Goal: Complete application form

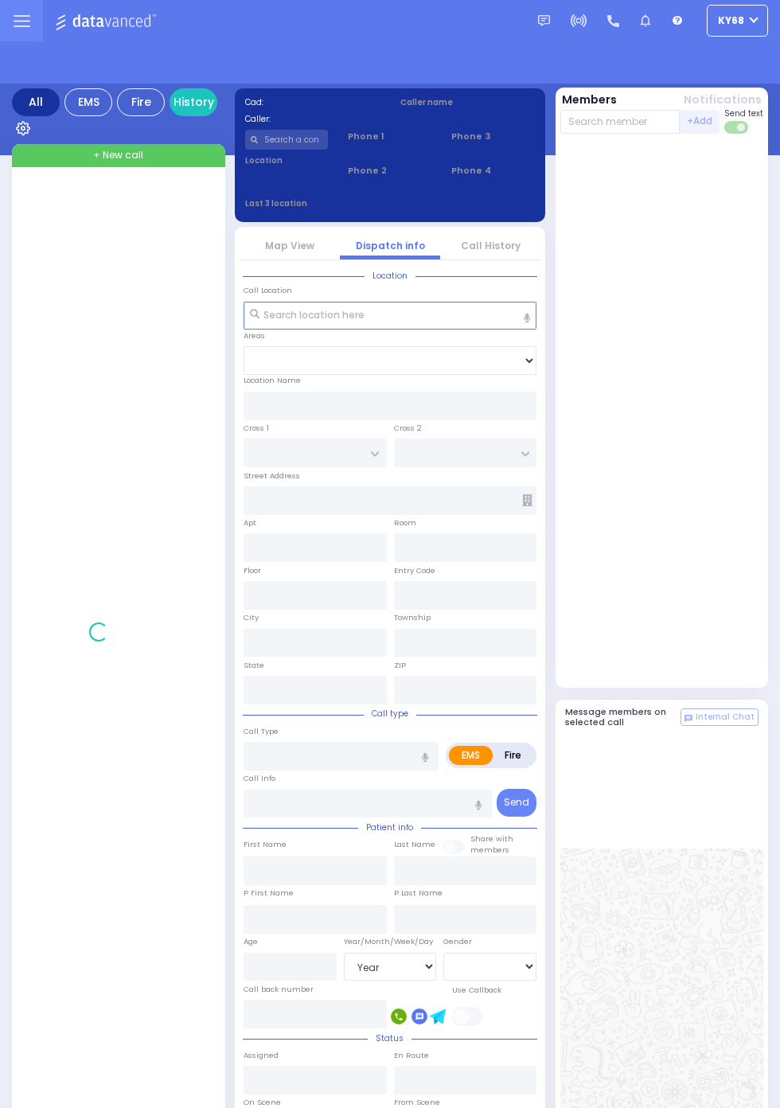
select select "Year"
select select "[DEMOGRAPHIC_DATA]"
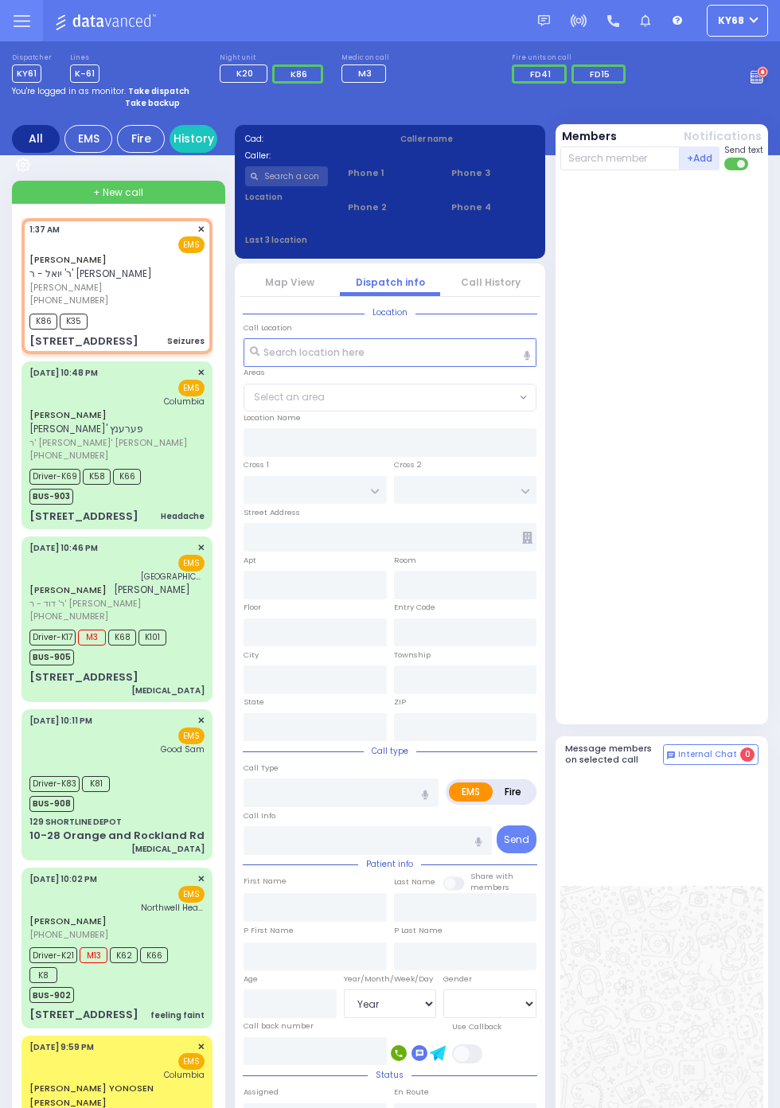
select select
type input "Seizures"
radio input "true"
type input "SHLOME"
type input "LEFKOWITZ"
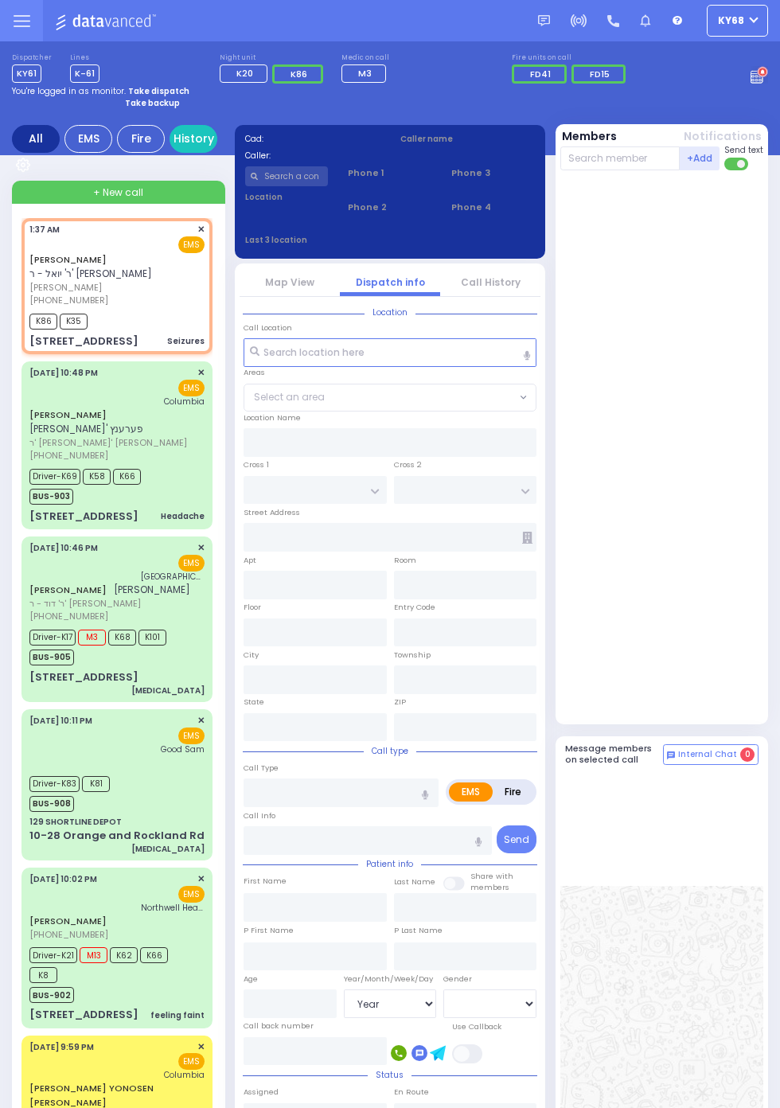
select select
type input "01:37"
type input "01:39"
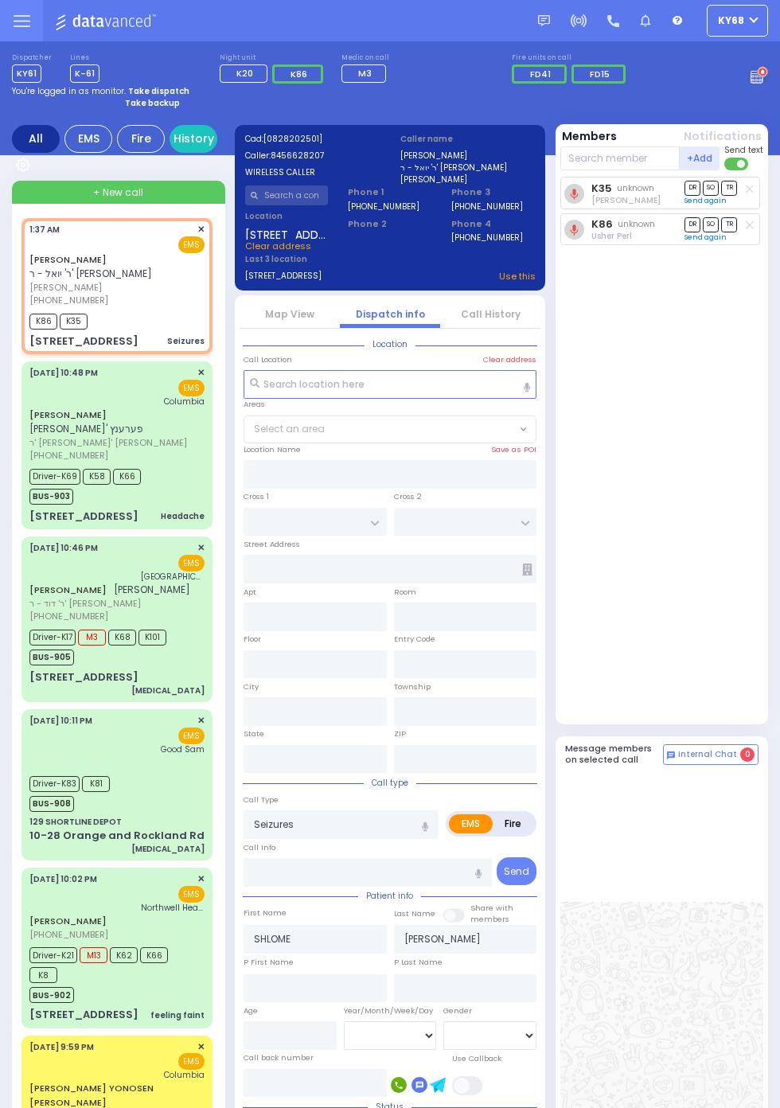
type input "SCHUNNEMUNK RD"
type input "7 LIZENSK BLVD"
type input "402"
type input "Monroe"
type input "New York"
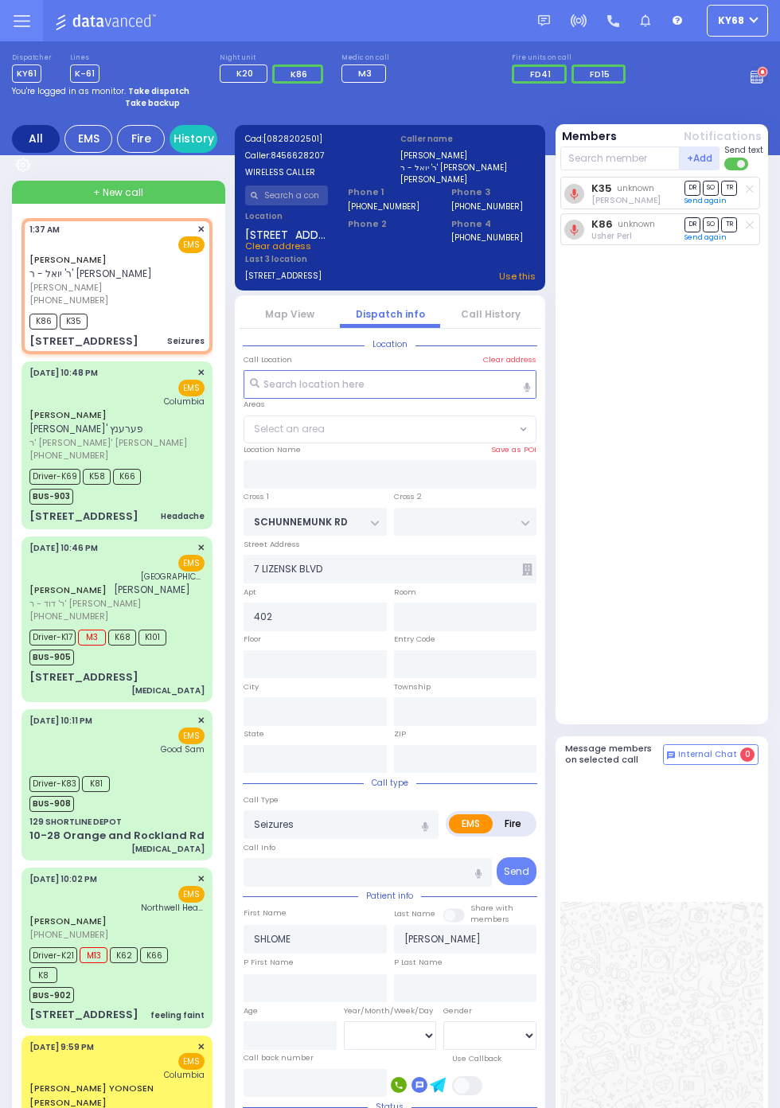
type input "10950"
select select "MONROE VILLAGE"
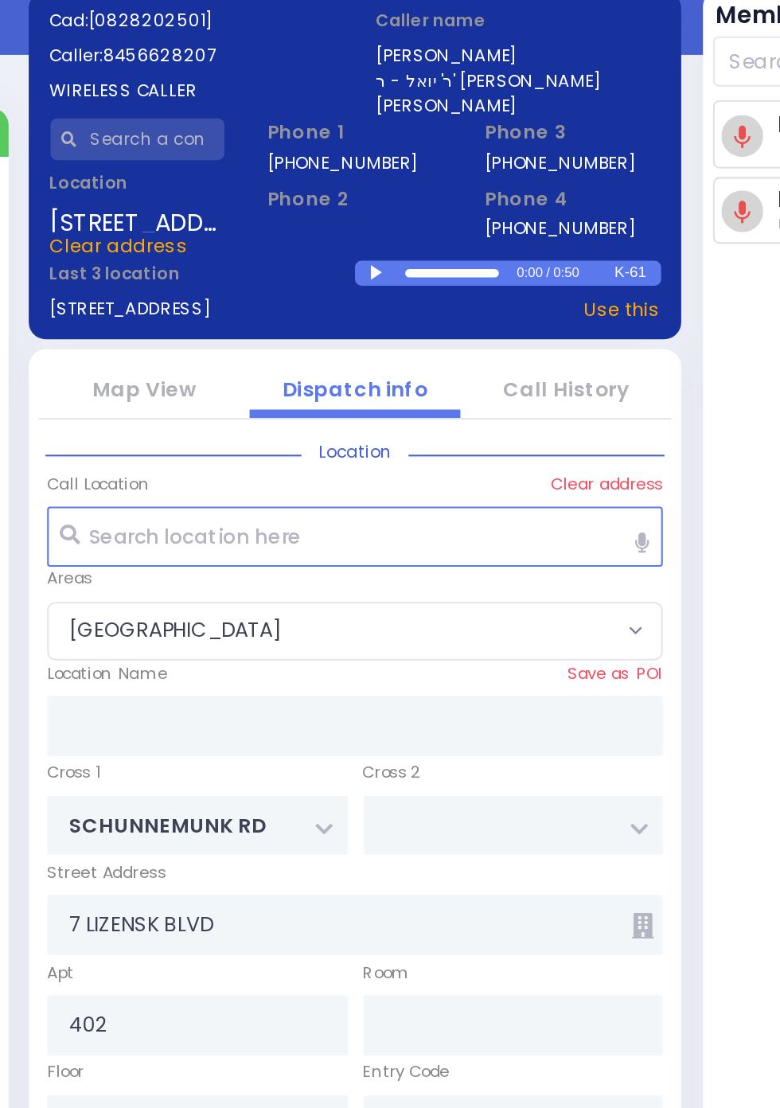
click at [400, 256] on div at bounding box center [402, 259] width 9 height 7
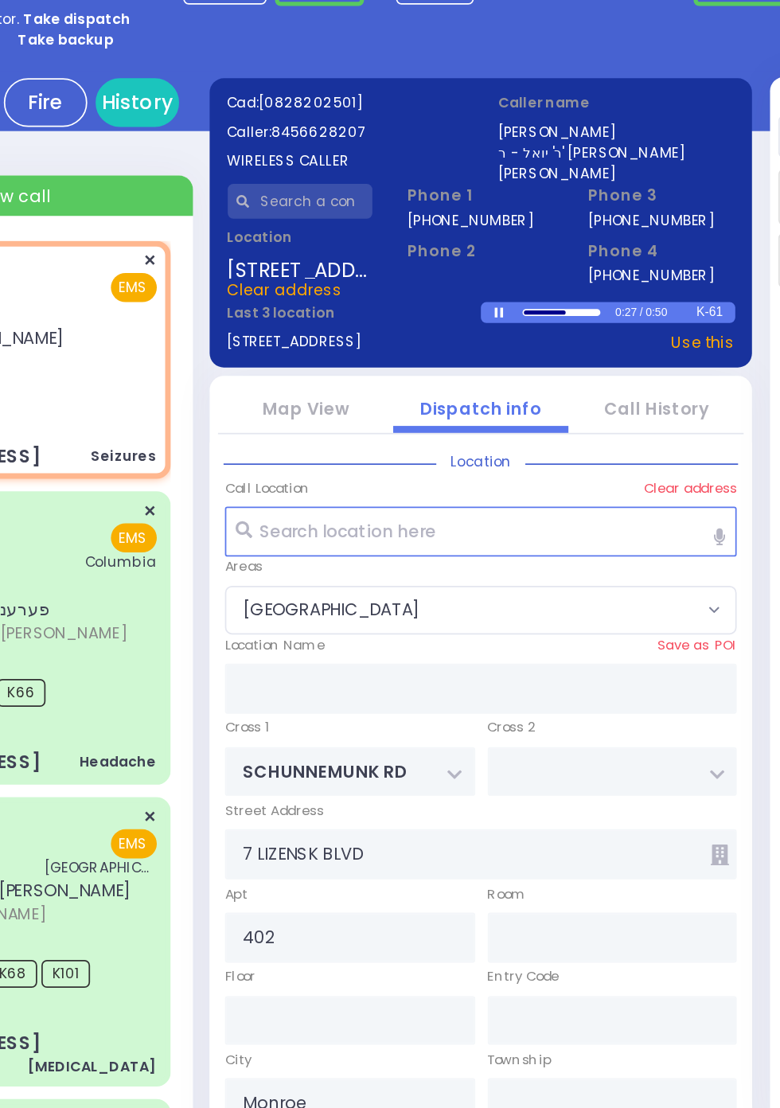
click at [426, 251] on div at bounding box center [390, 240] width 84 height 21
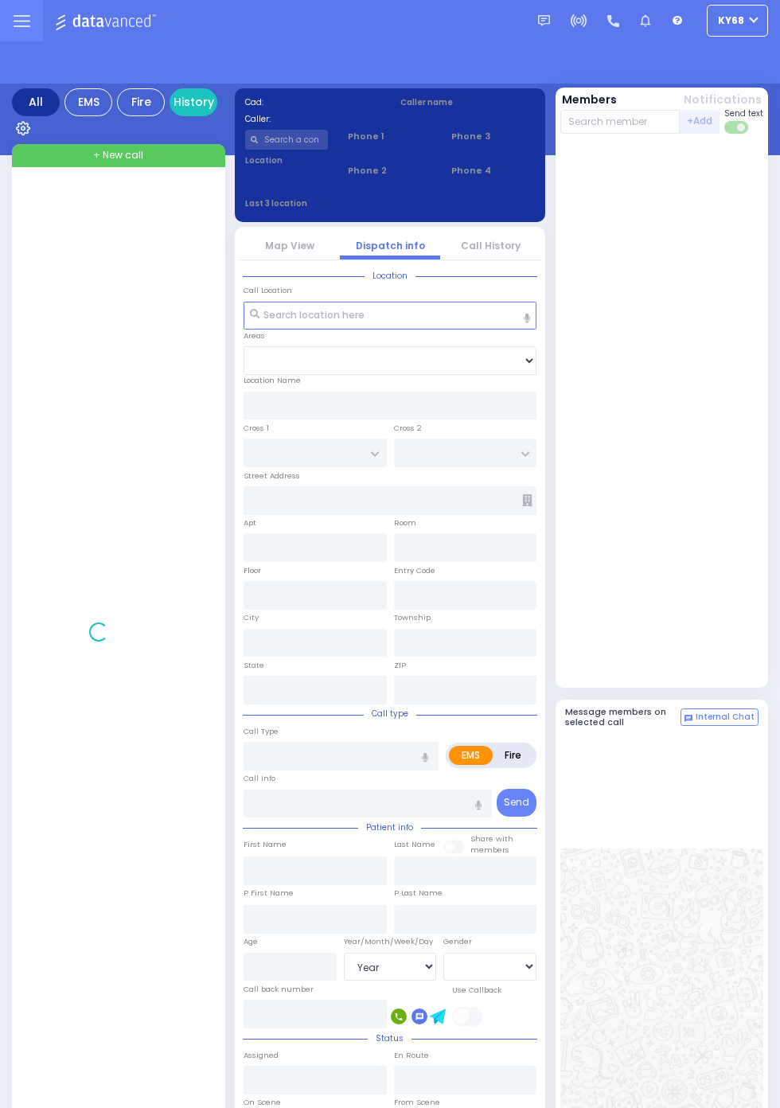
select select "Year"
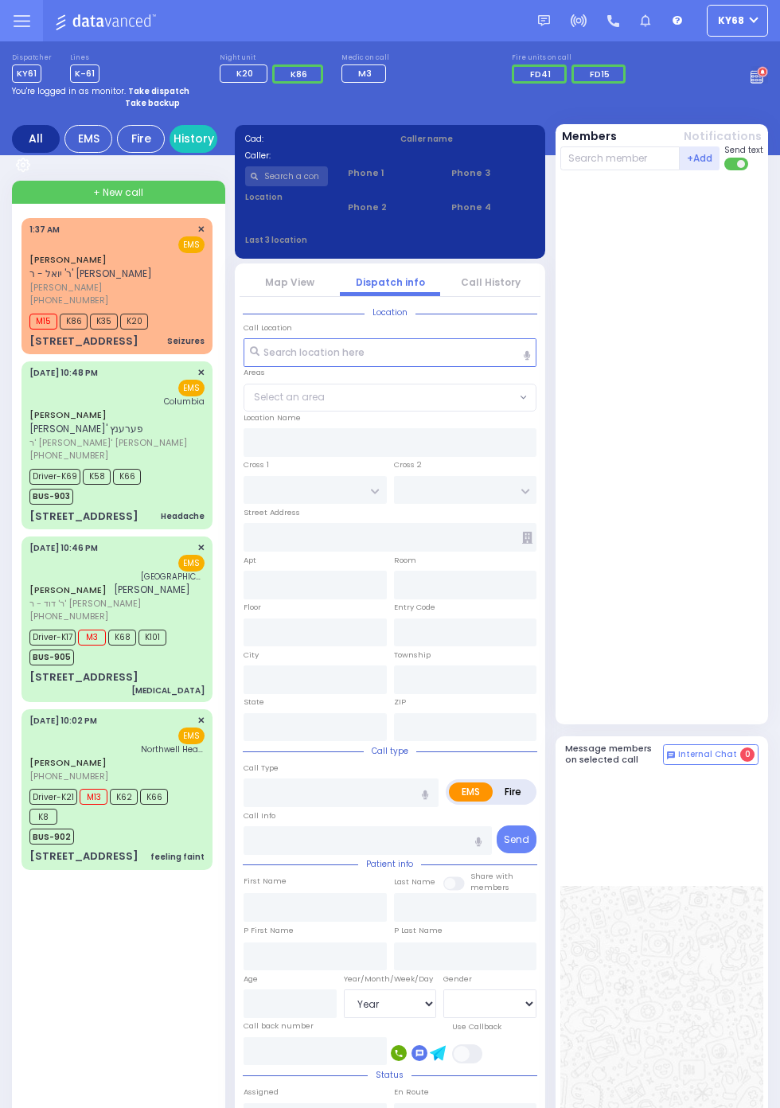
click at [29, 287] on span "[PERSON_NAME]" at bounding box center [114, 288] width 170 height 14
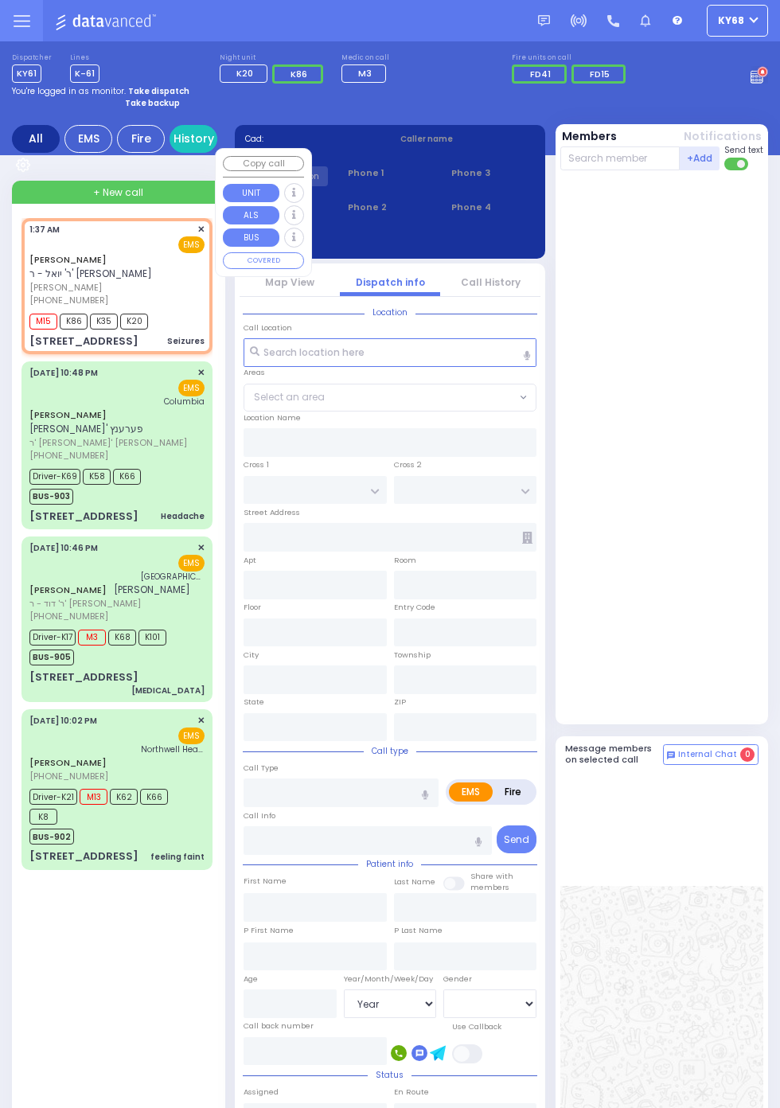
select select
type input "Seizures"
radio input "true"
type input "SHLOME"
type input "LEFKOWITZ"
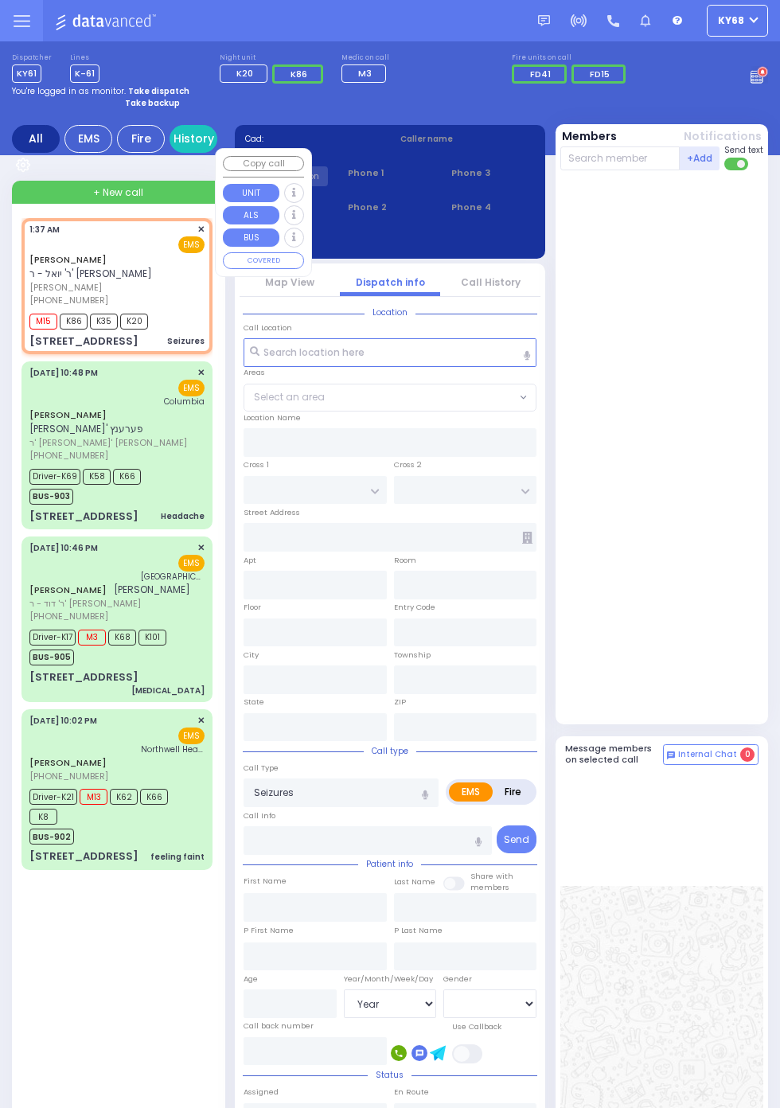
select select
type input "01:37"
type input "01:39"
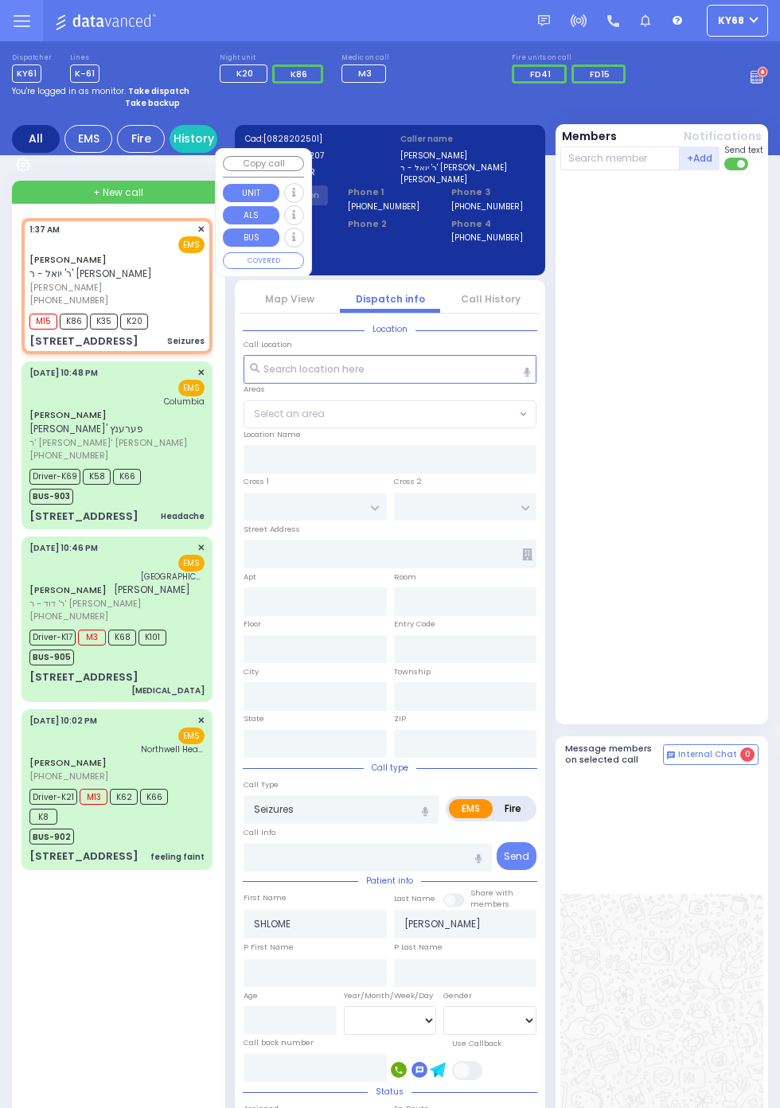
type input "SCHUNNEMUNK RD"
type input "7 LIZENSK BLVD"
type input "402"
type input "Monroe"
type input "New York"
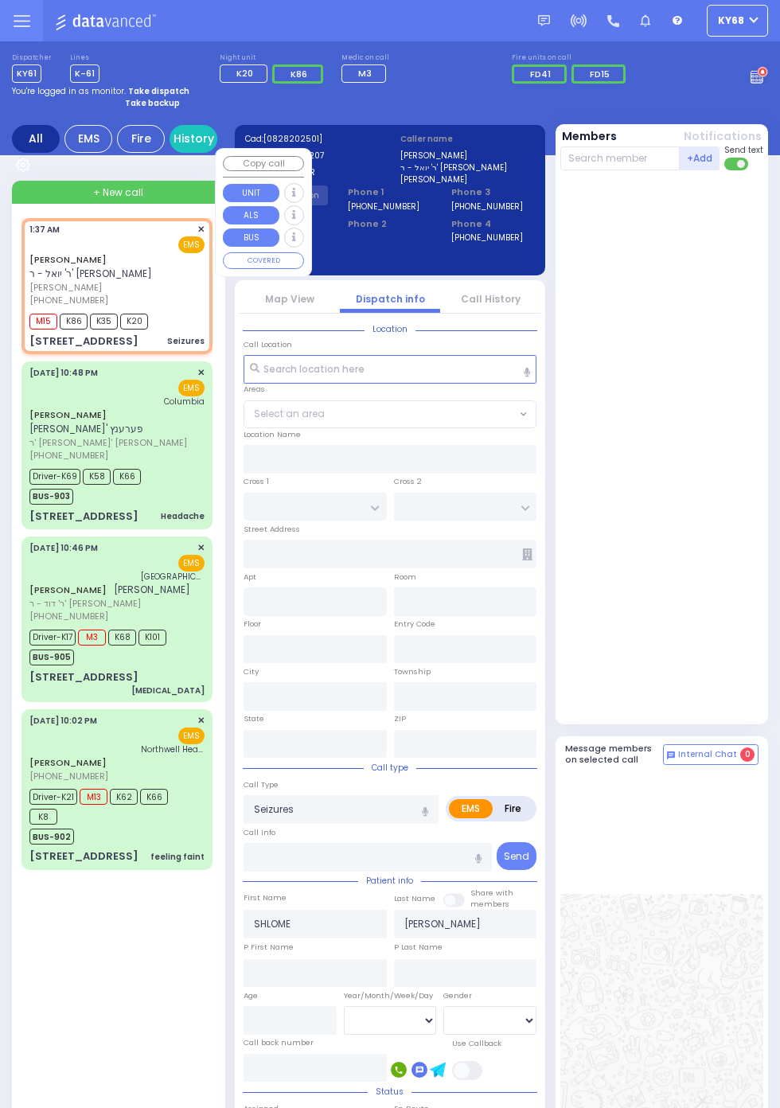
type input "10950"
select select "MONROE VILLAGE"
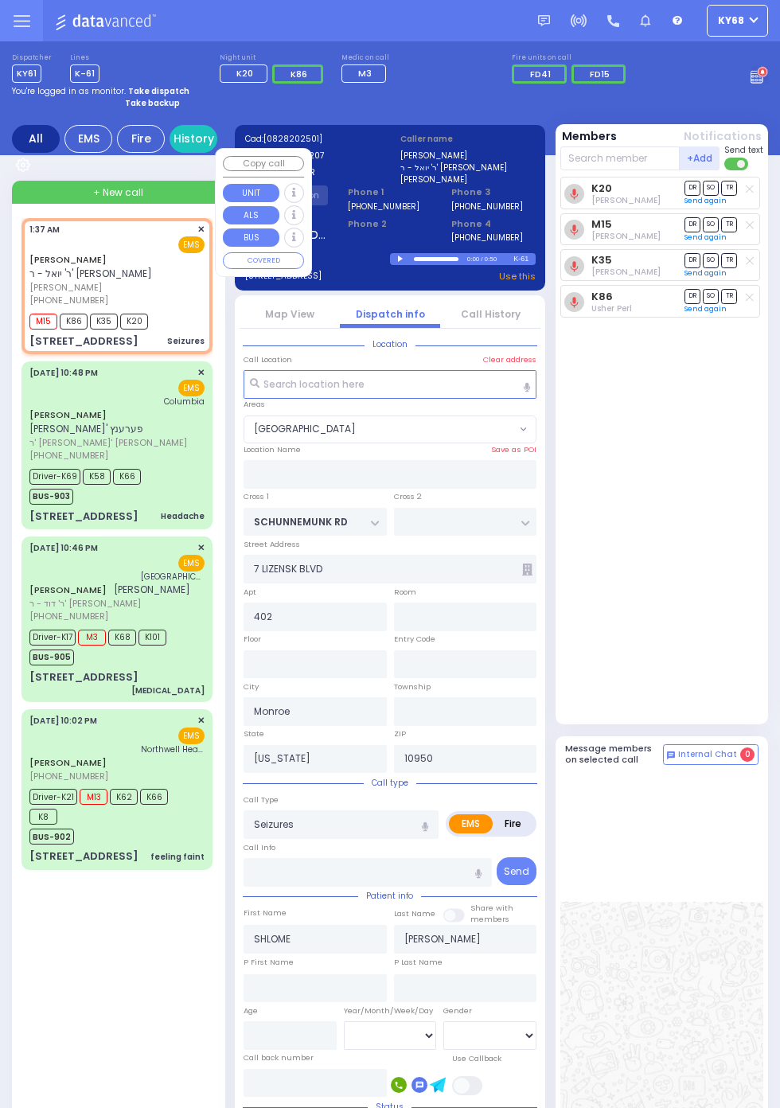
click at [754, 598] on div "K20 Yona Dovid Perl DR SO TR Sending text M15" at bounding box center [663, 447] width 207 height 540
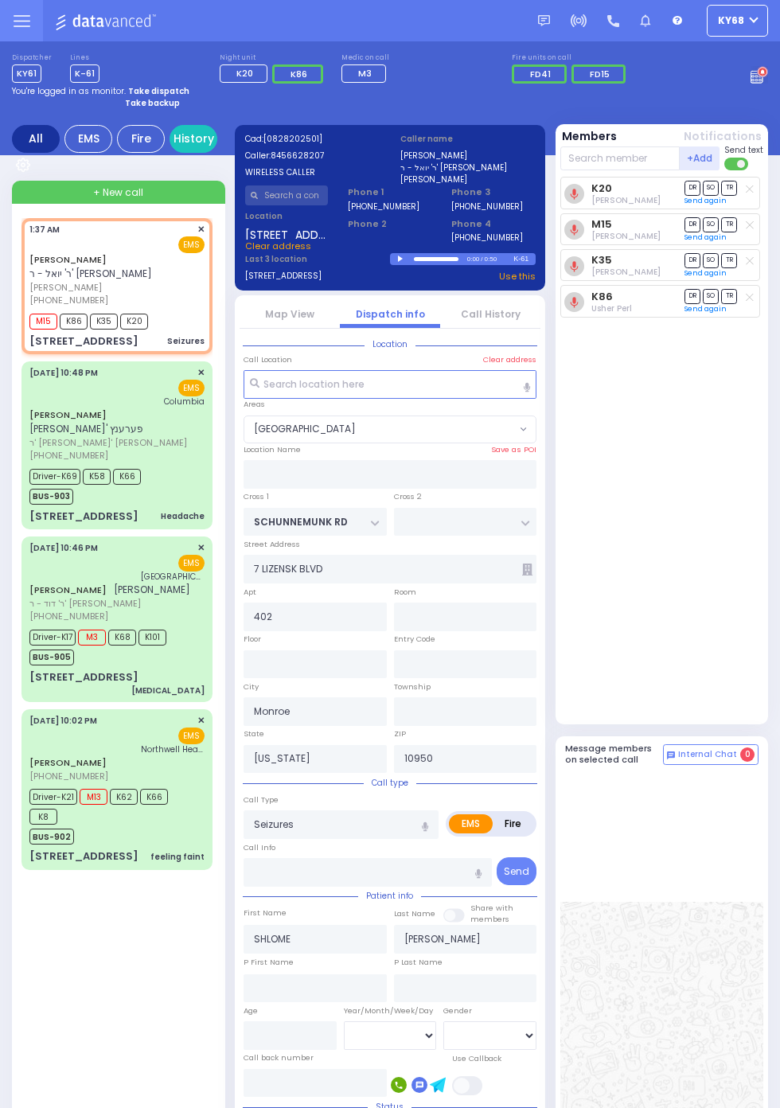
scroll to position [4, 0]
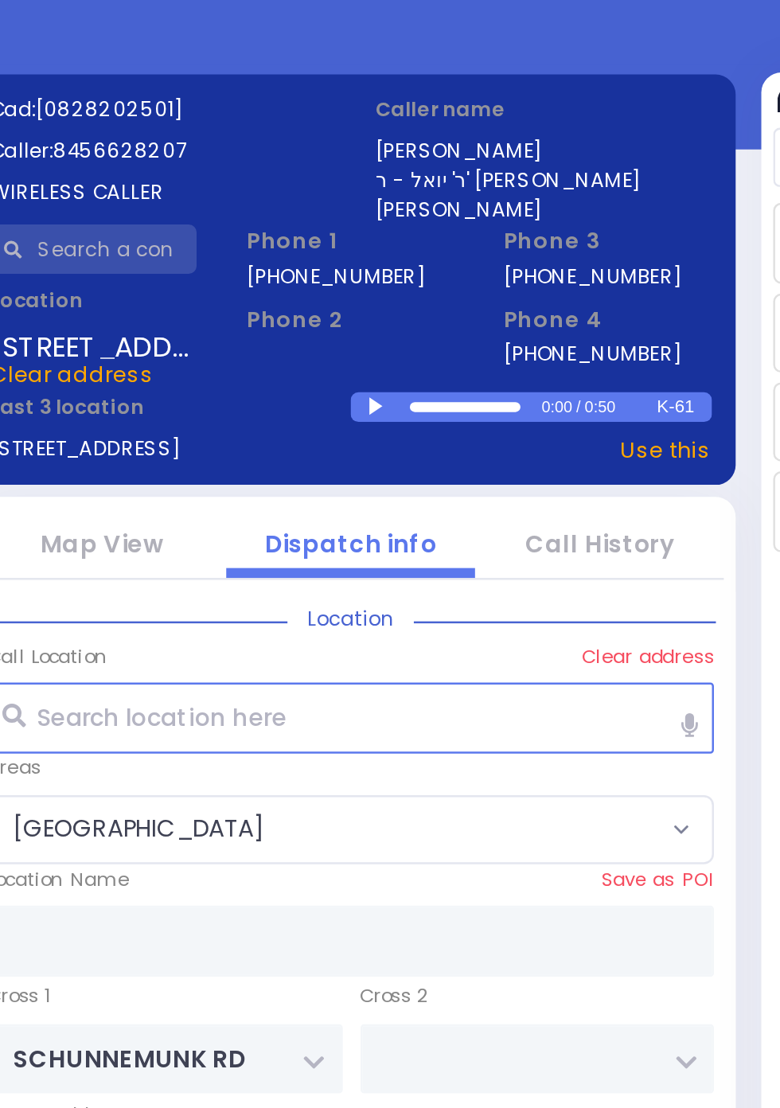
click at [400, 253] on div at bounding box center [402, 255] width 9 height 7
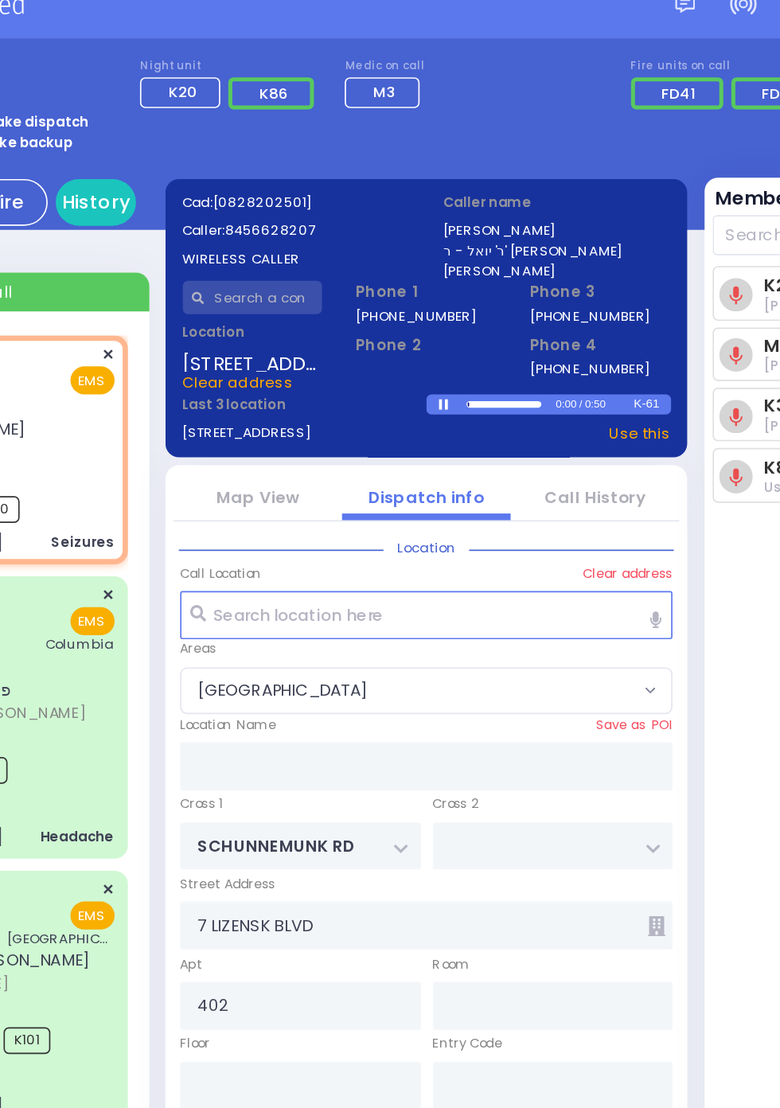
scroll to position [0, 0]
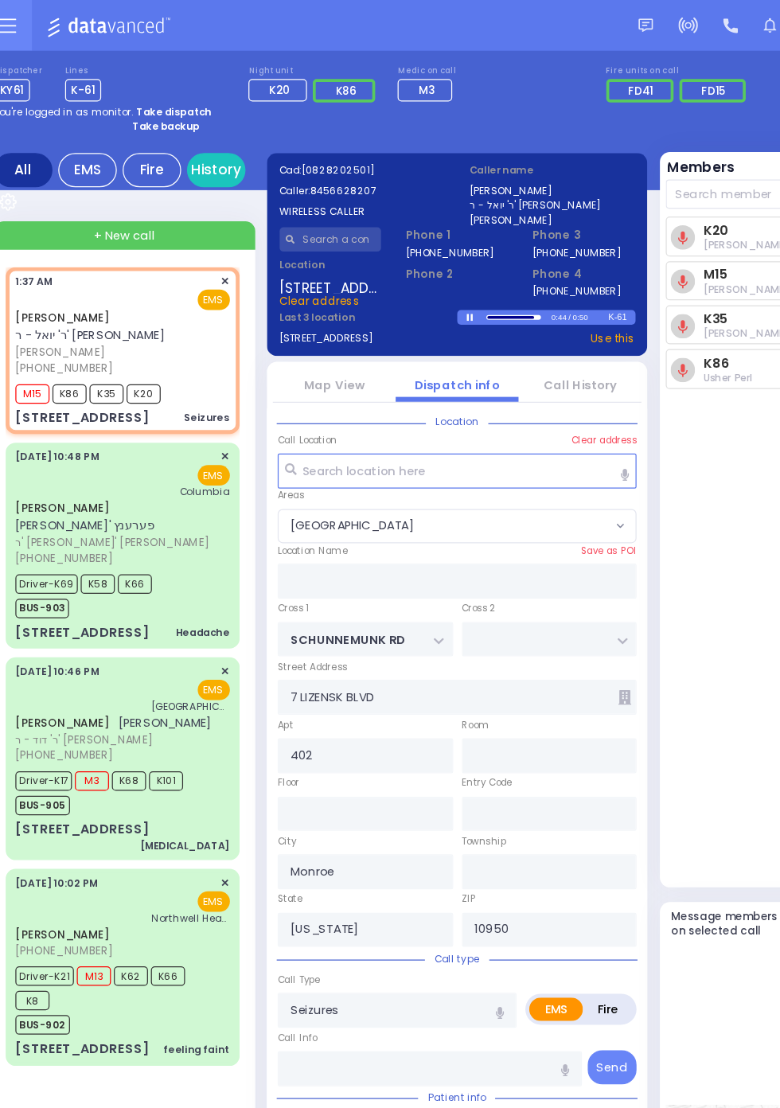
click at [121, 646] on span "K68" at bounding box center [122, 638] width 28 height 16
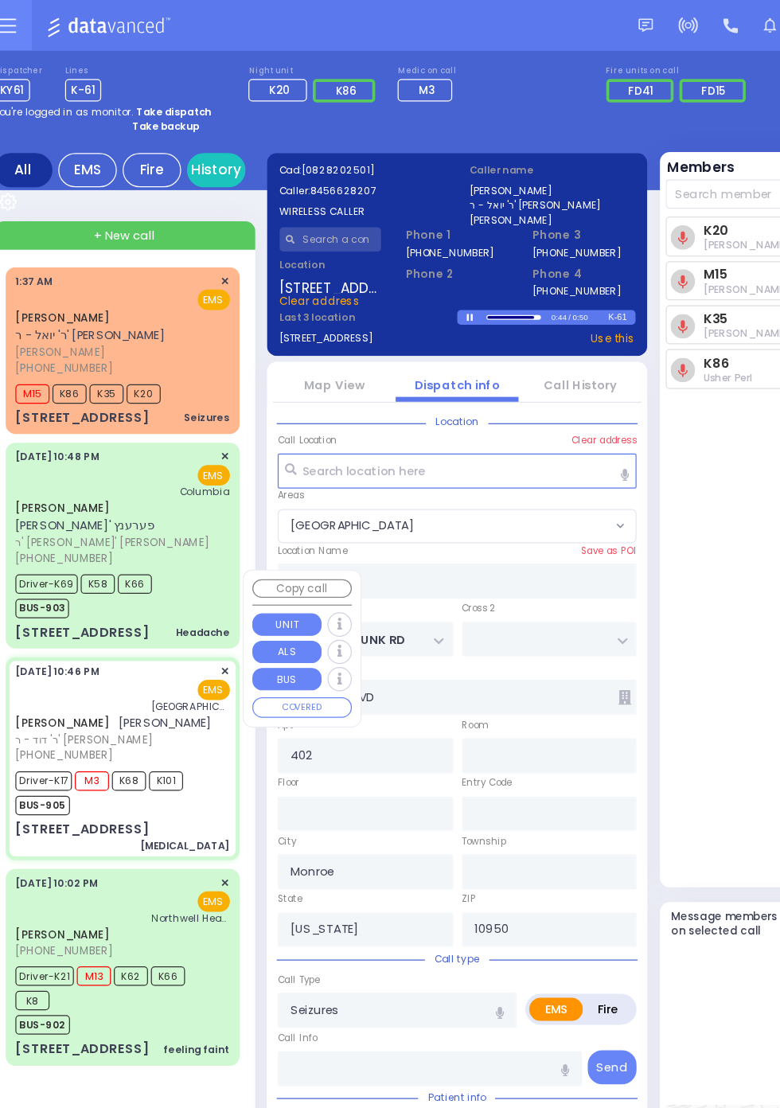
select select
type input "[MEDICAL_DATA]"
radio input "true"
type input "CHAIM JOSHUA"
type input "HOROWITZ"
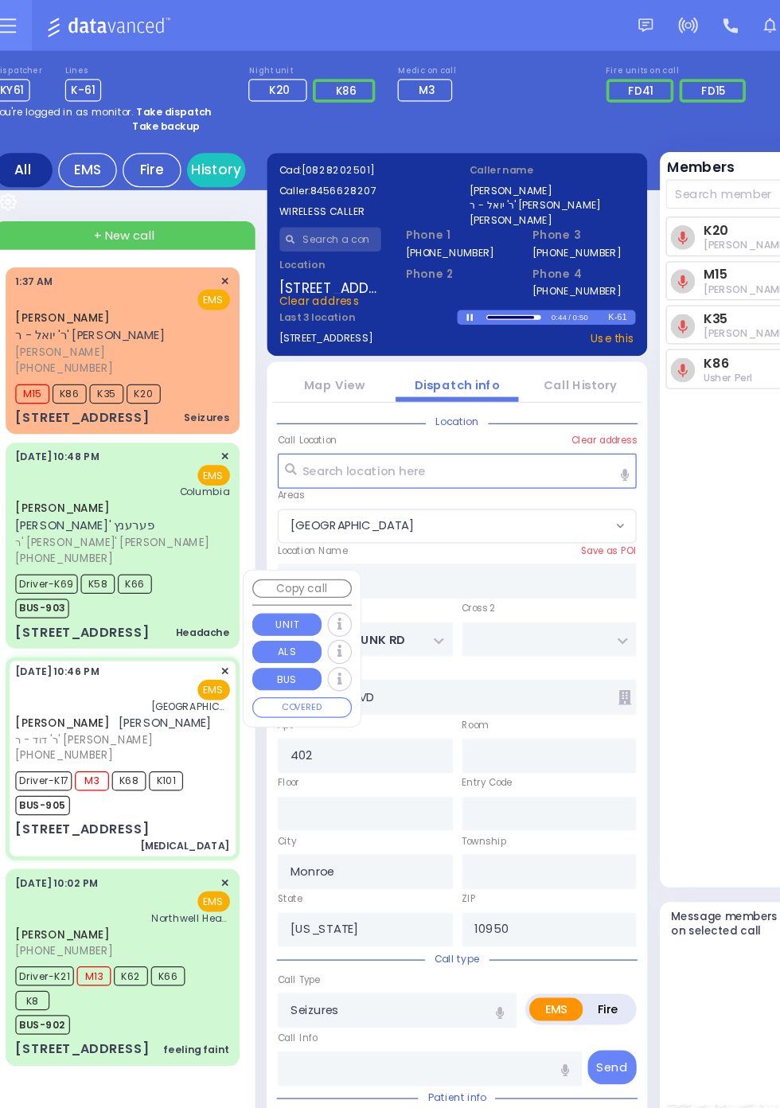
type input "Chaim"
type input "HOROWITZ"
type input "39"
select select "Year"
select select "[DEMOGRAPHIC_DATA]"
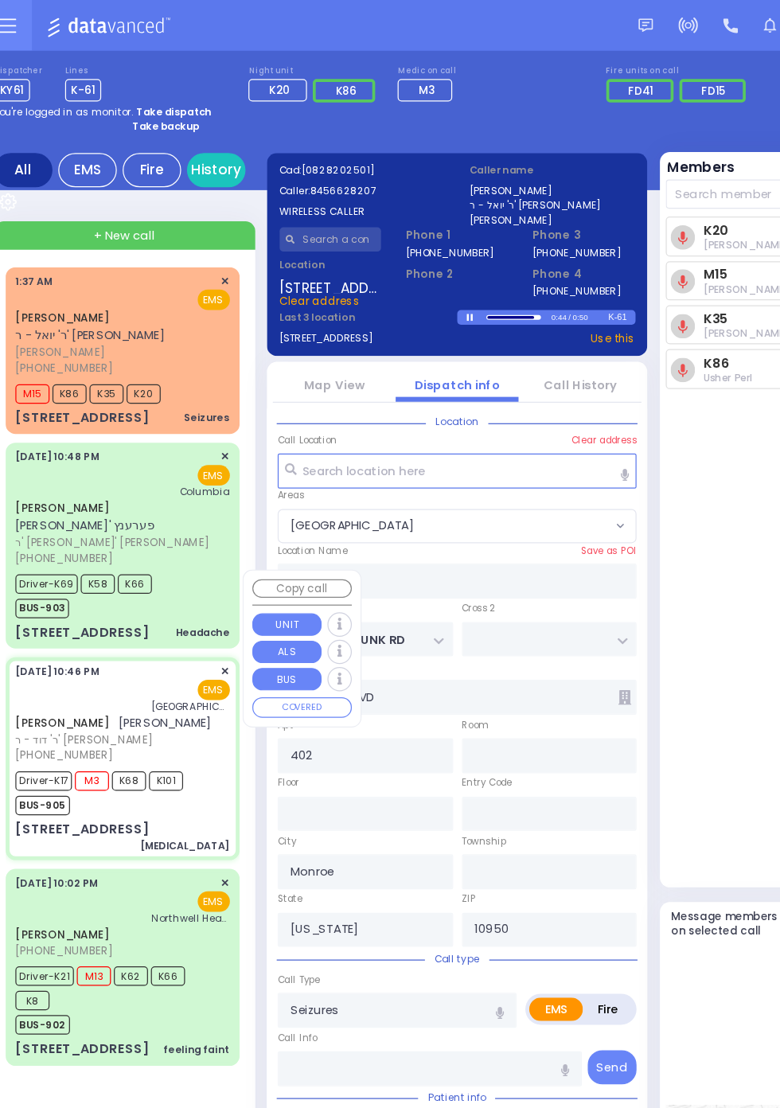
type input "22:46"
type input "22:48"
type input "22:55"
type input "23:20"
type input "23:59"
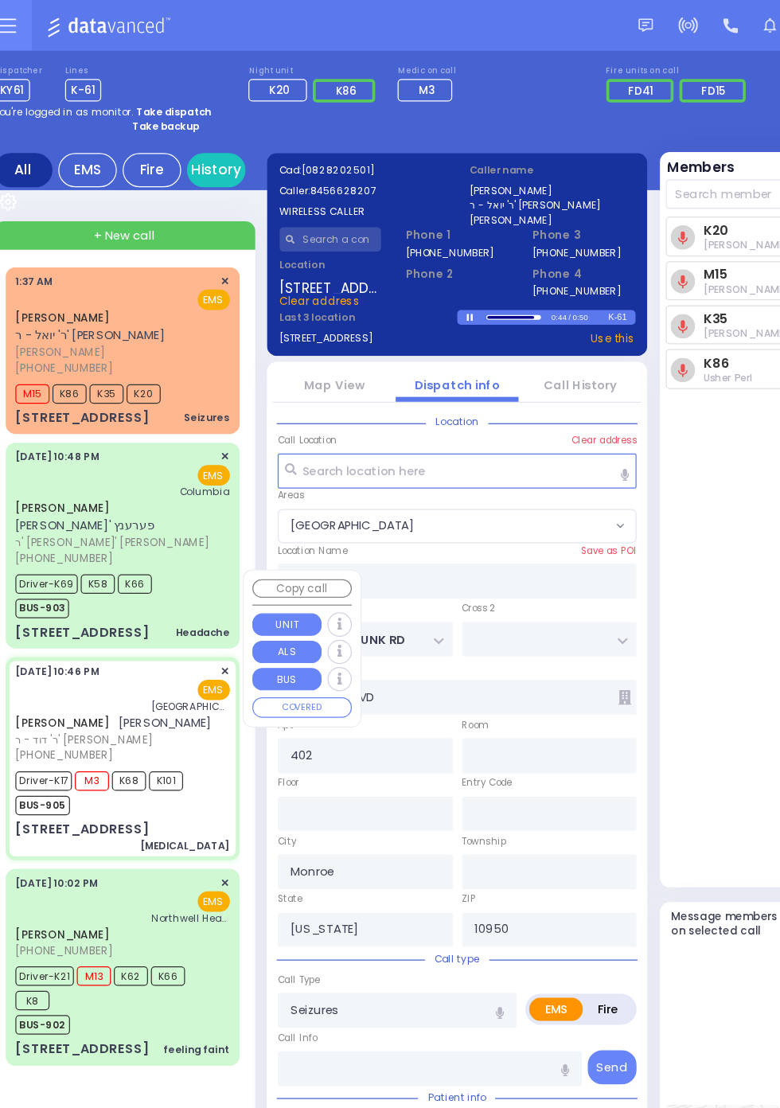
type input "23:59"
type input "Mount Sinai Hospital (East Harlem)"
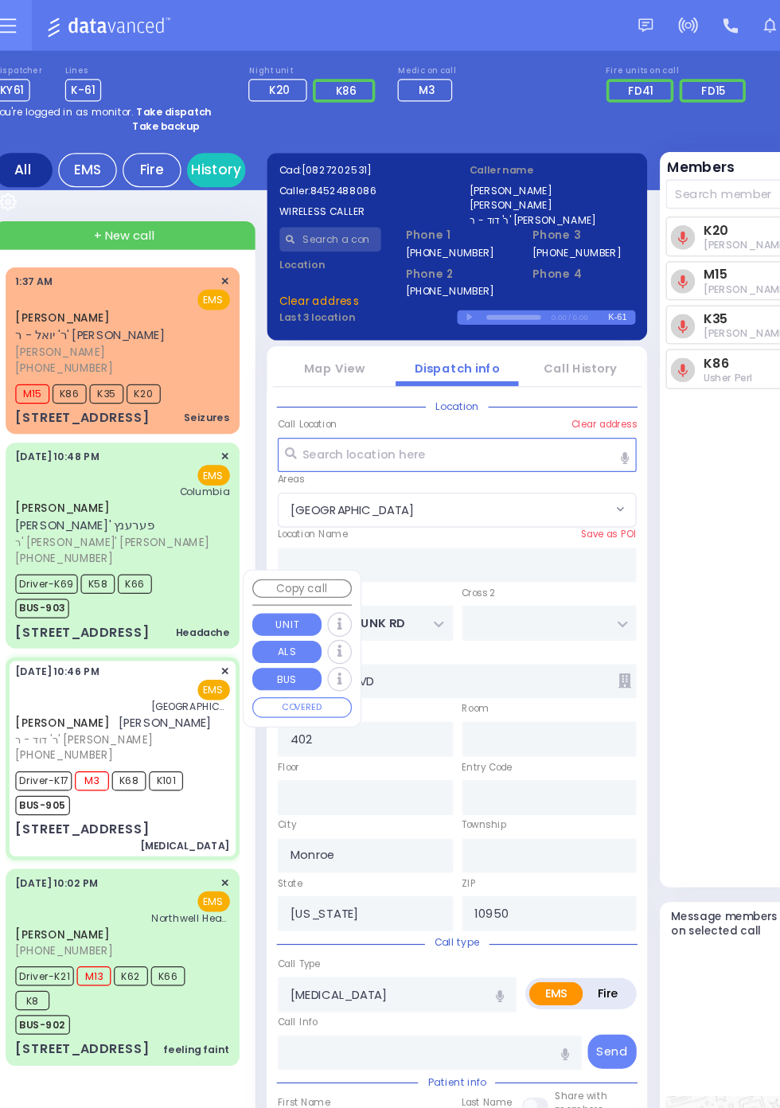
type input "RADOMSK WAY"
type input "NICKLESBURG RD"
type input "3 RADOMSK WAY"
type input "202"
select select "SECTION 5"
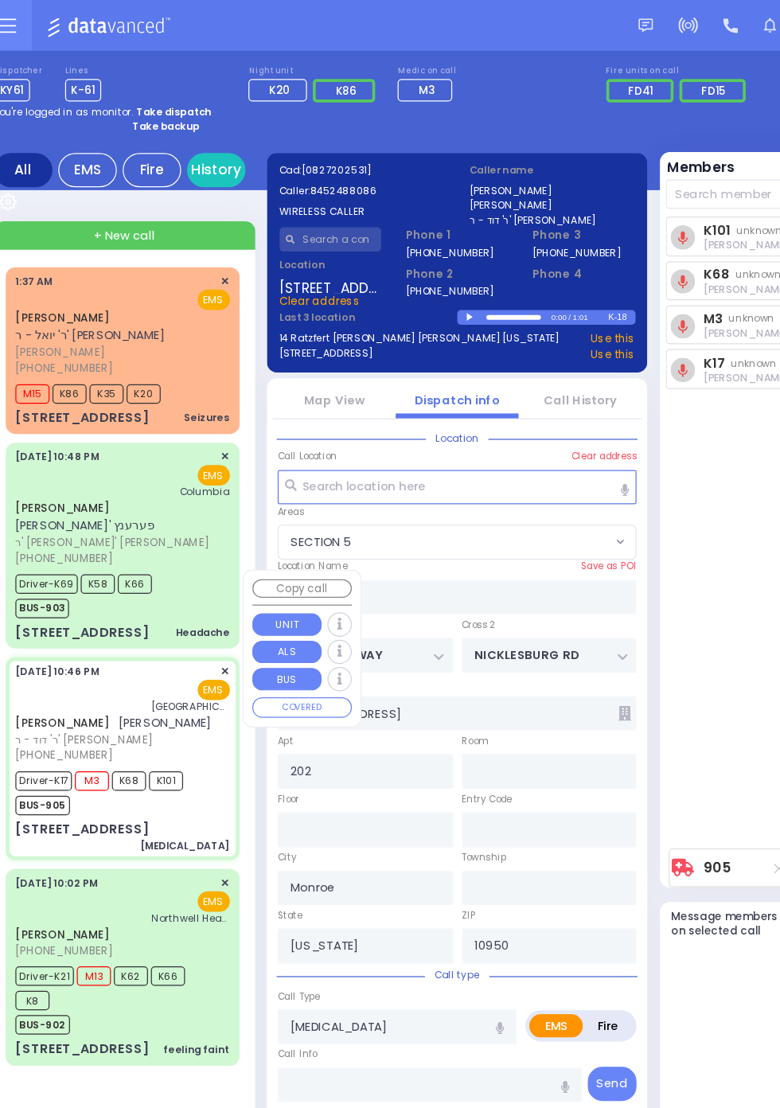
click at [631, 548] on div "K101 unknown Shlomo Appel DR SO TR Sending text" at bounding box center [663, 431] width 207 height 509
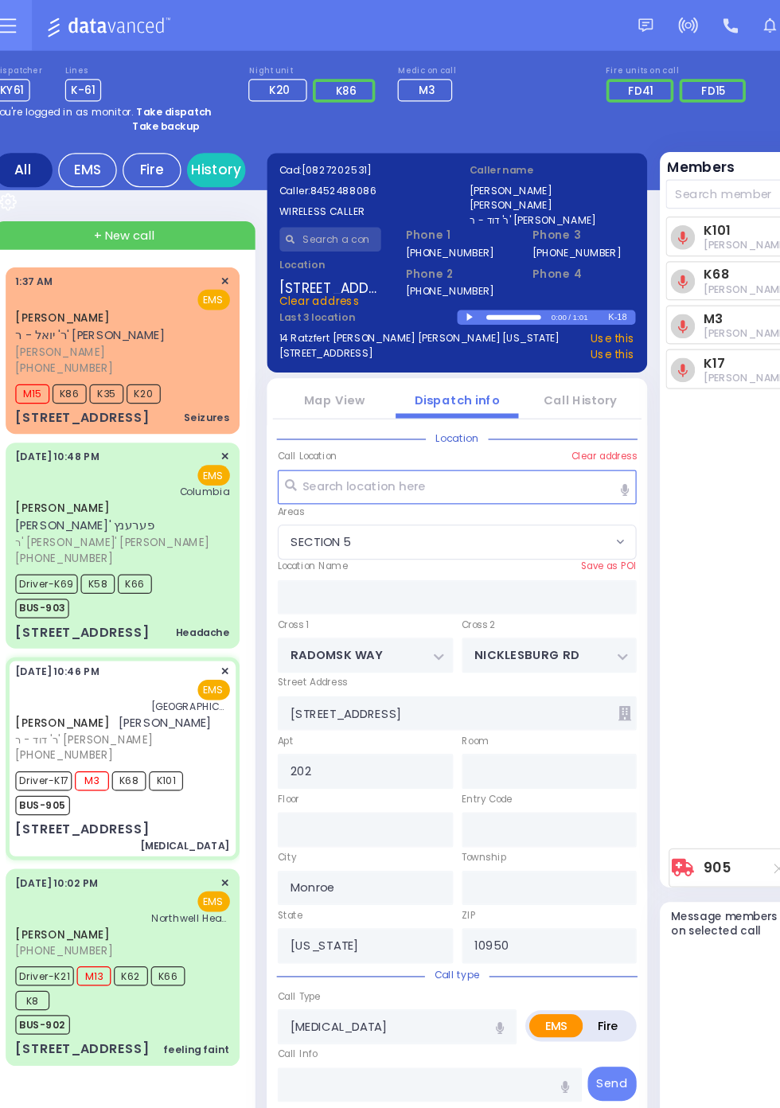
click at [502, 328] on link "Call History" at bounding box center [491, 327] width 60 height 14
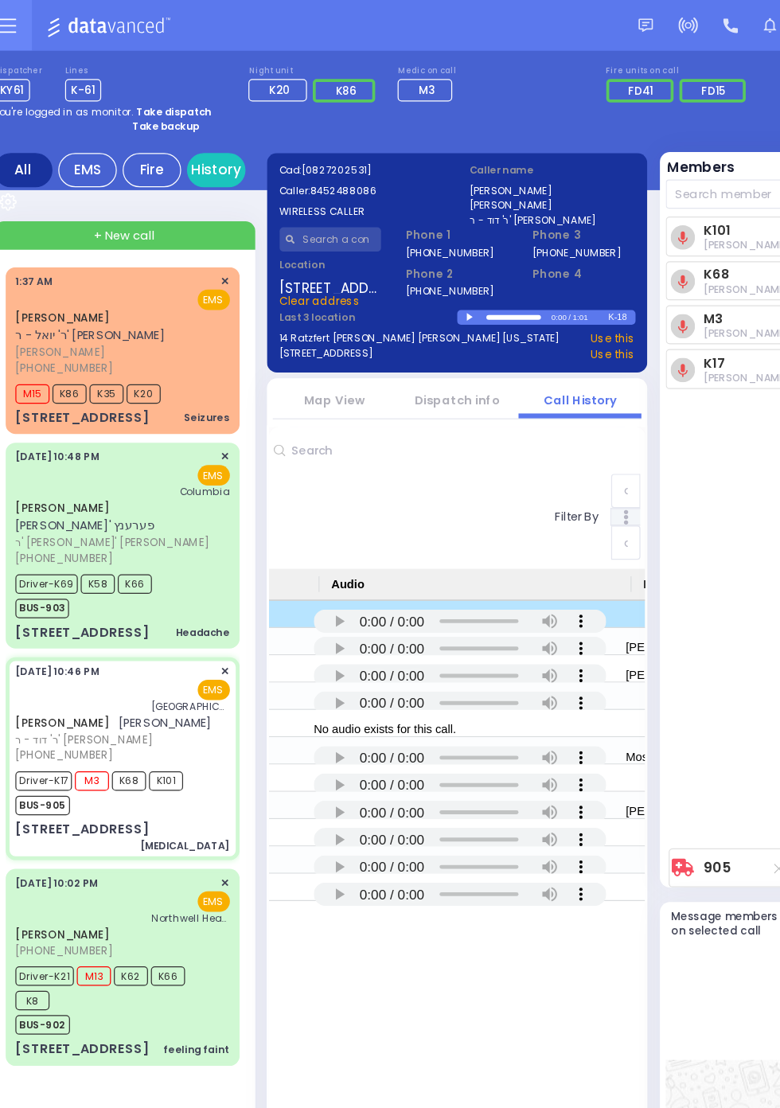
scroll to position [0, 1321]
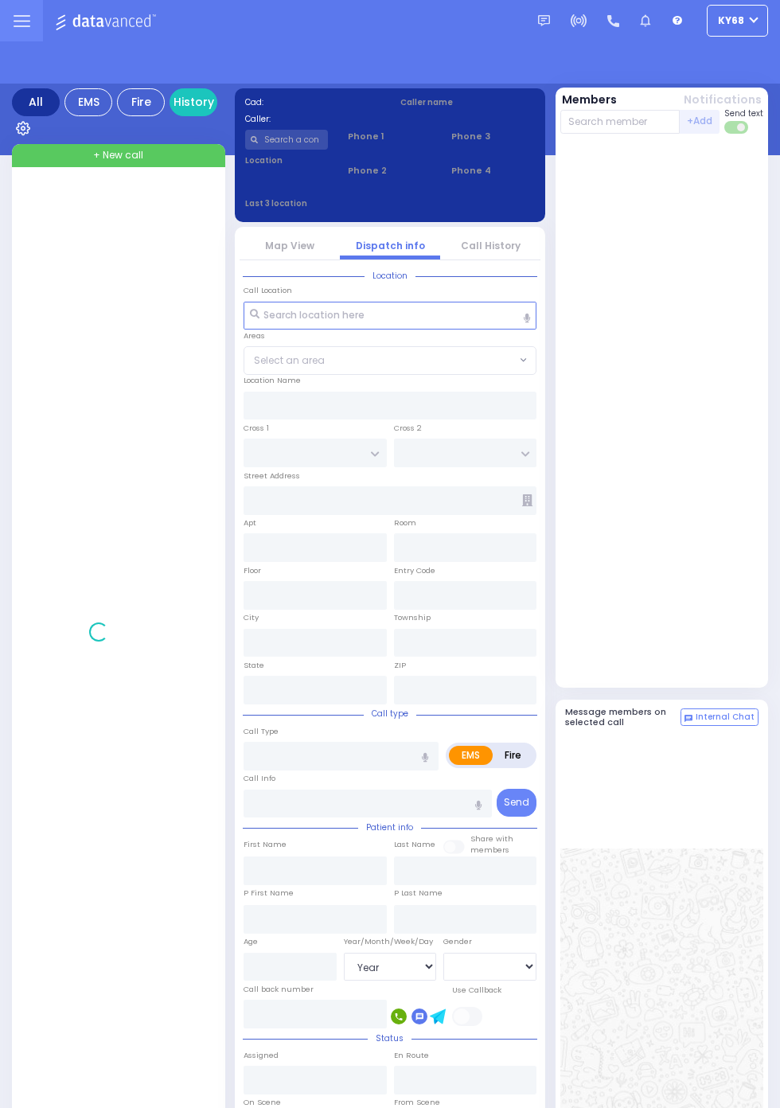
select select "Year"
select select "[DEMOGRAPHIC_DATA]"
select select "Year"
select select "[DEMOGRAPHIC_DATA]"
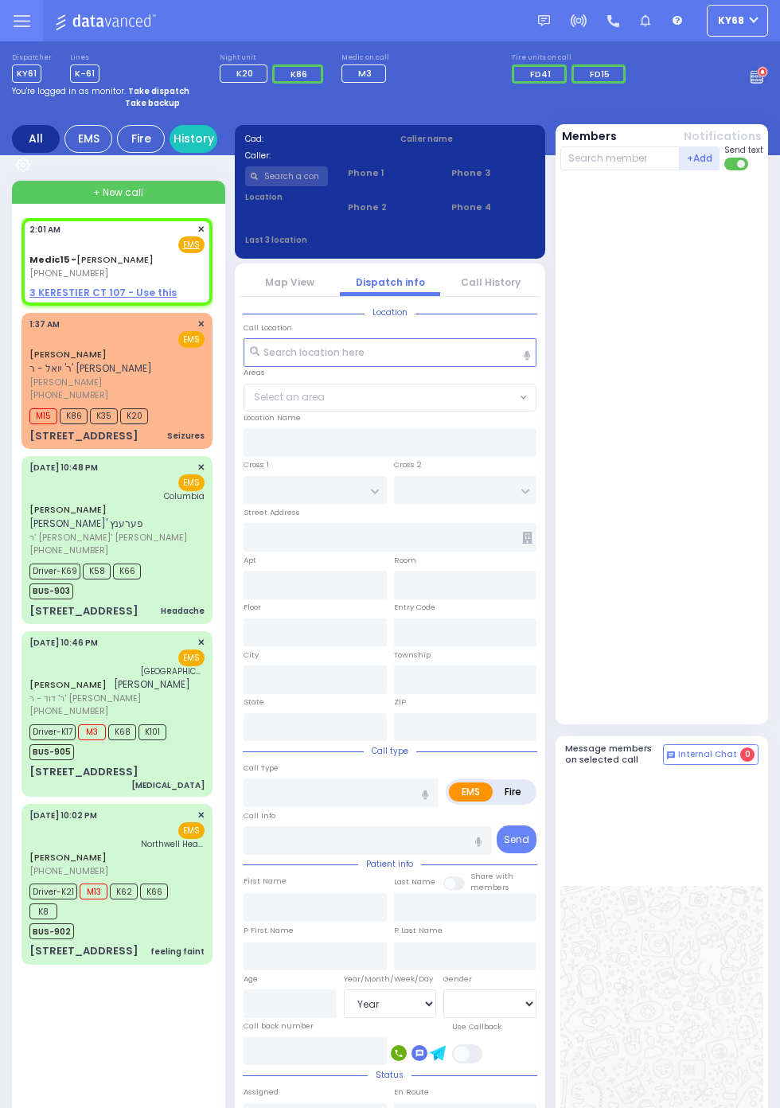
select select
radio input "true"
type input "[PERSON_NAME]"
select select
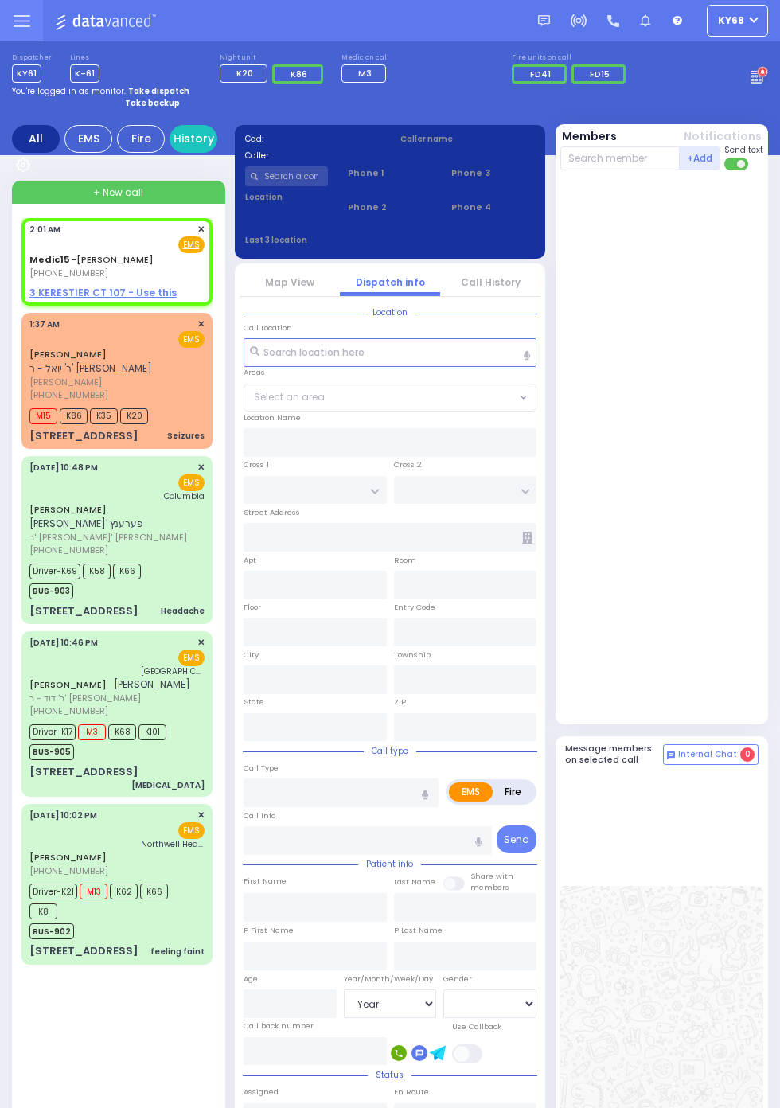
select select
type input "02:01"
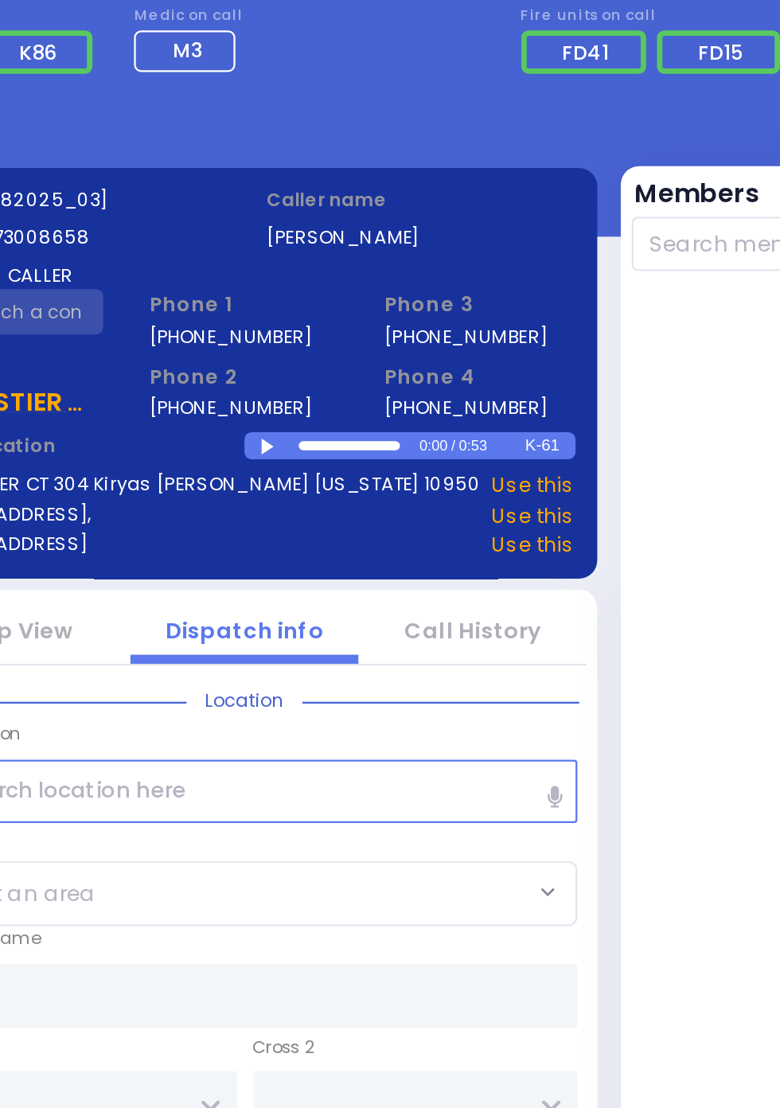
click at [400, 246] on div at bounding box center [402, 247] width 9 height 7
